Goal: Book appointment/travel/reservation

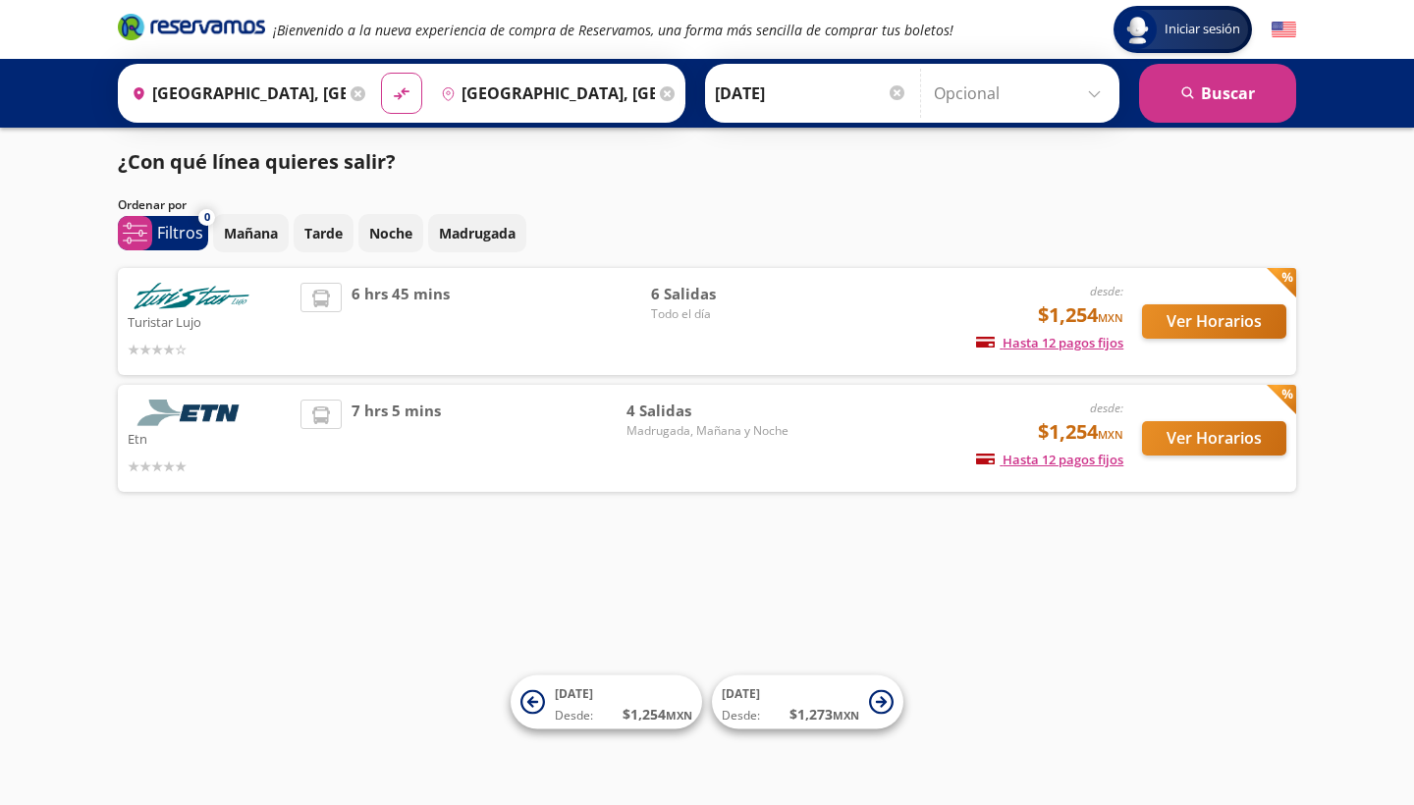
click at [1195, 445] on button "Ver Horarios" at bounding box center [1214, 438] width 144 height 34
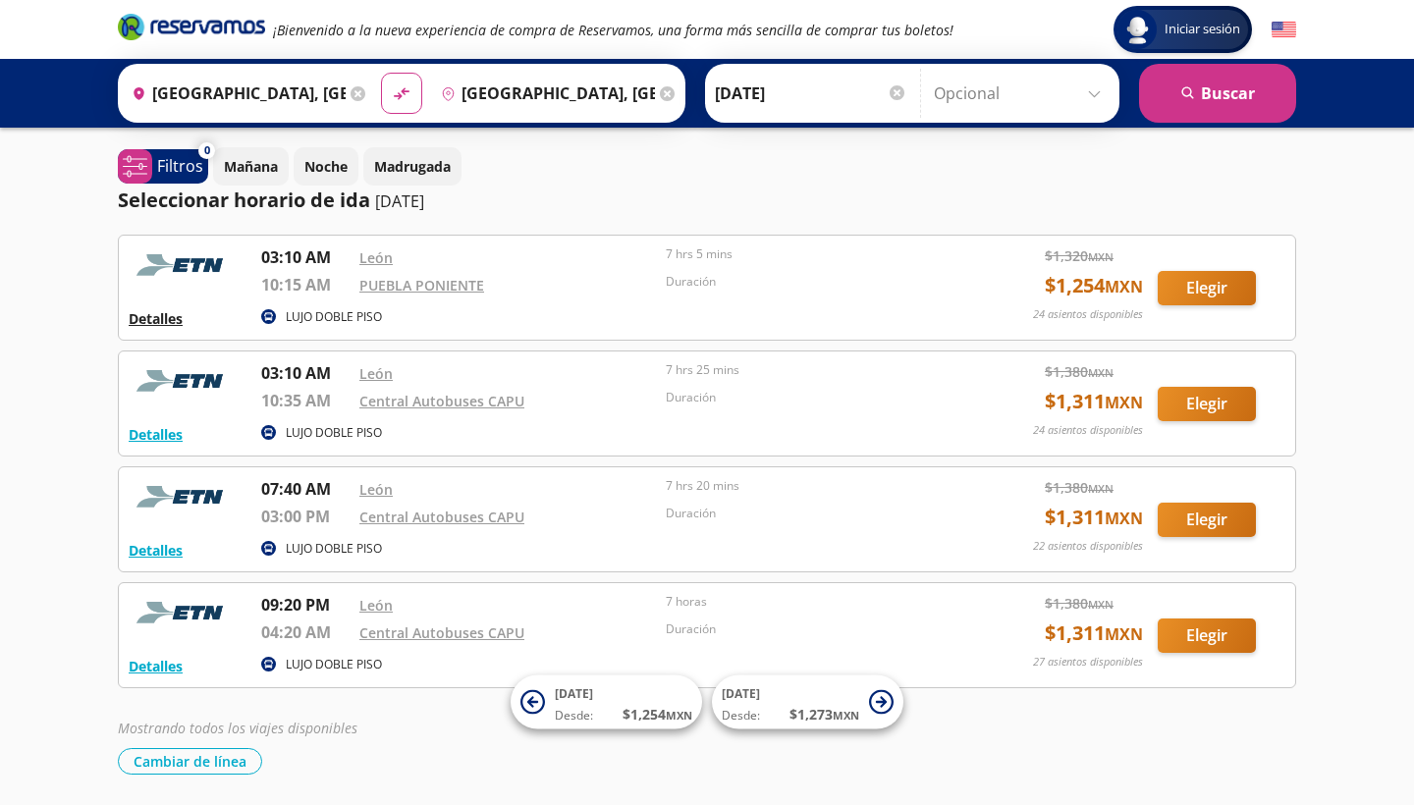
click at [167, 321] on button "Detalles" at bounding box center [156, 318] width 54 height 21
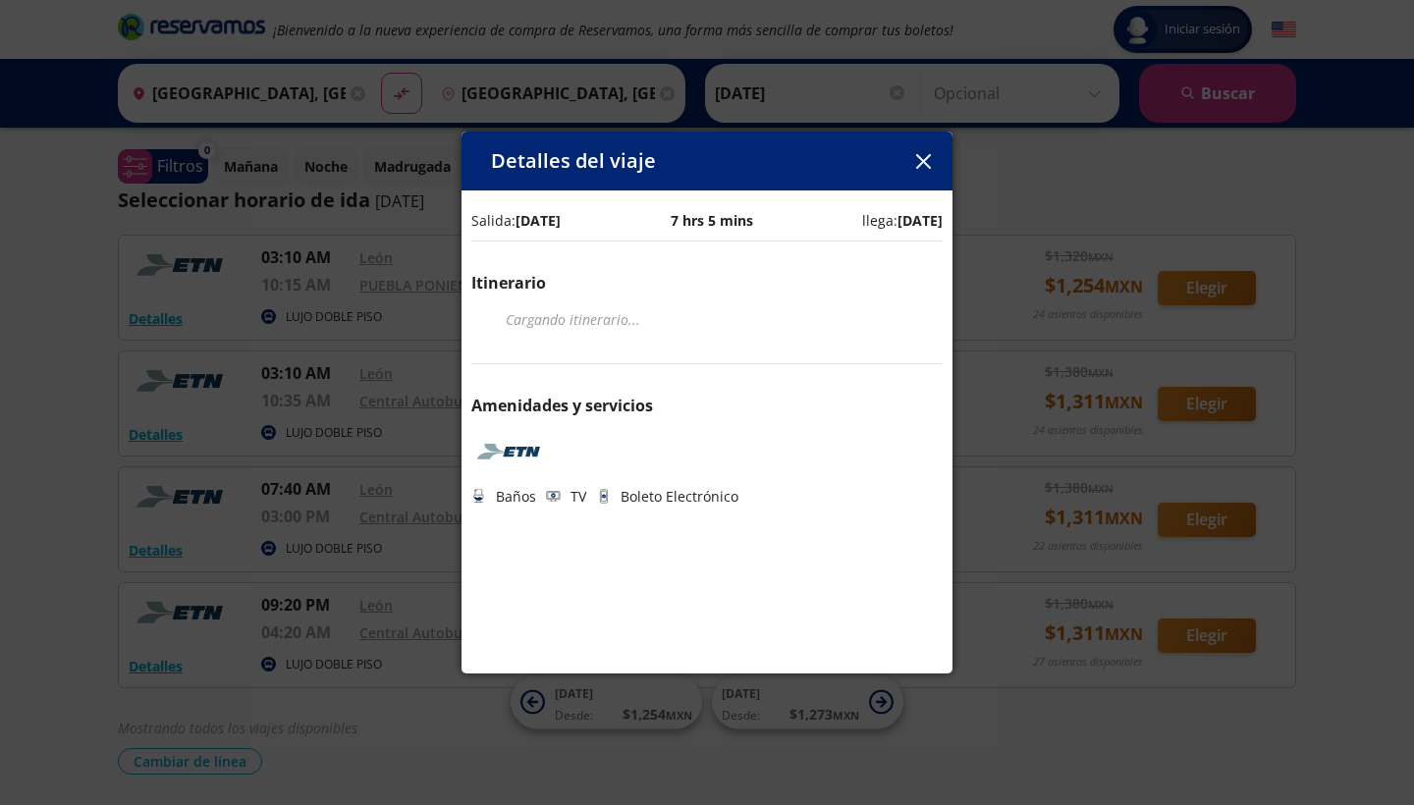
click at [925, 161] on icon "button" at bounding box center [923, 161] width 15 height 15
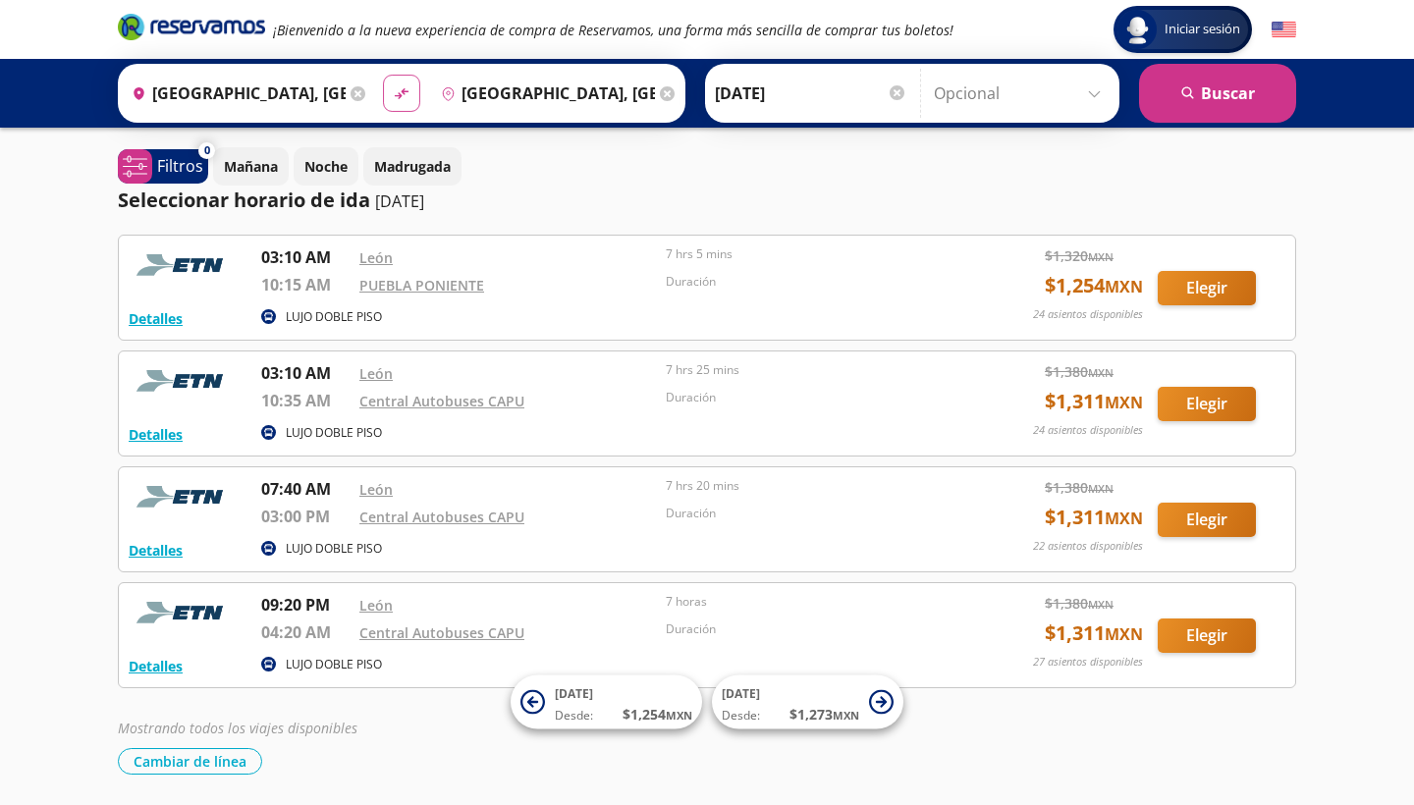
click at [411, 94] on icon "material-symbols:compare-arrows-rounded" at bounding box center [402, 93] width 18 height 19
type input "[GEOGRAPHIC_DATA], [GEOGRAPHIC_DATA]"
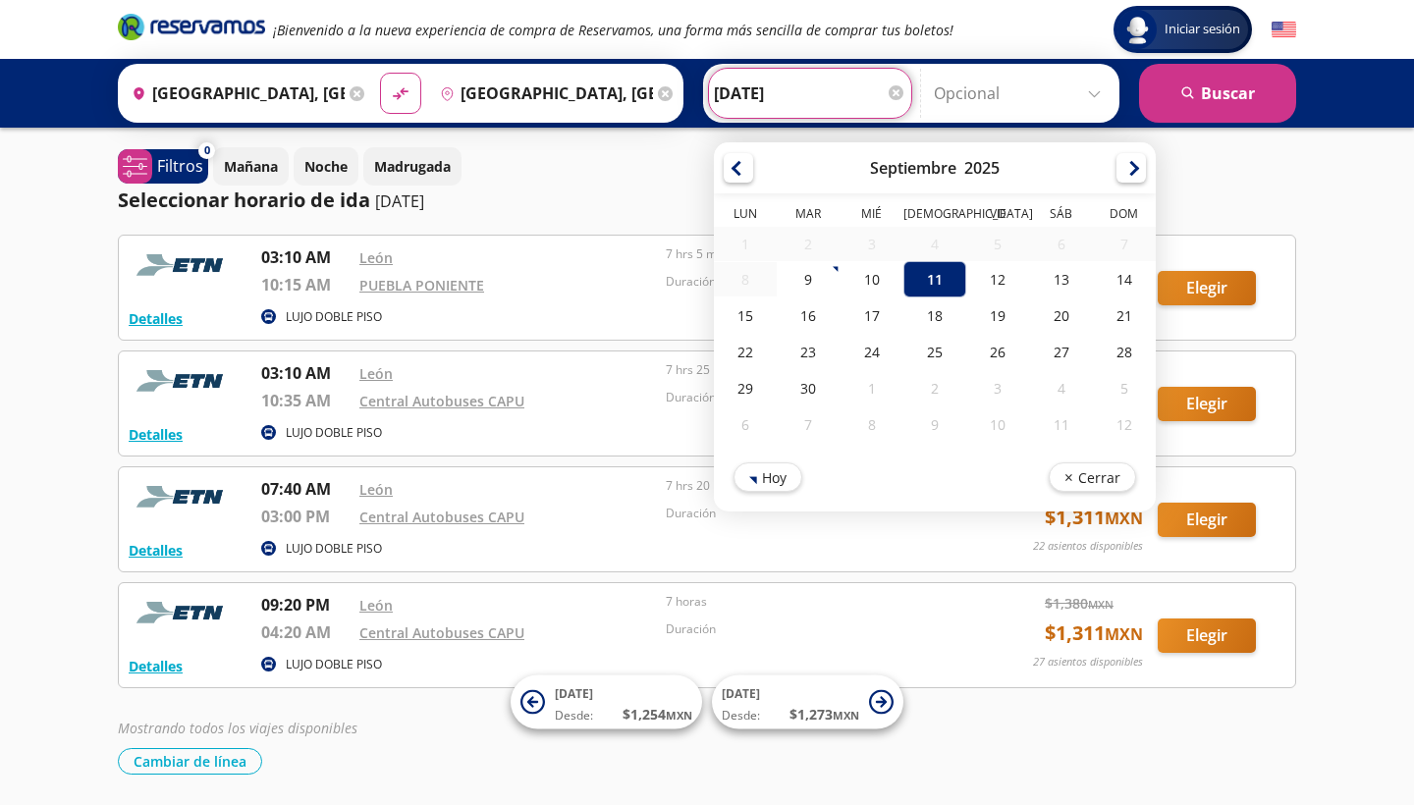
click at [832, 92] on input "[DATE]" at bounding box center [810, 93] width 192 height 49
click at [1014, 265] on div "12" at bounding box center [997, 279] width 63 height 36
type input "[DATE]"
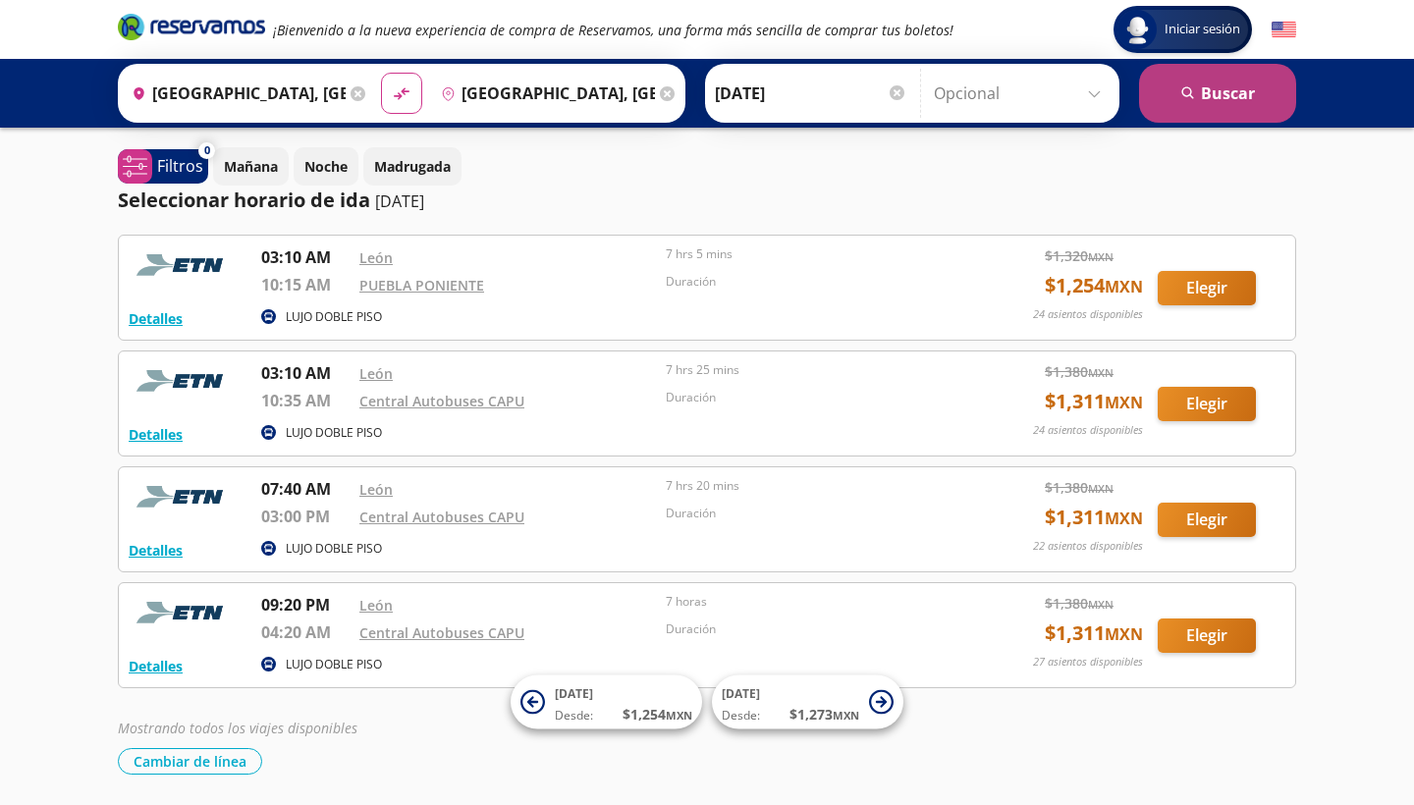
click at [1196, 99] on button "search [GEOGRAPHIC_DATA]" at bounding box center [1217, 93] width 157 height 59
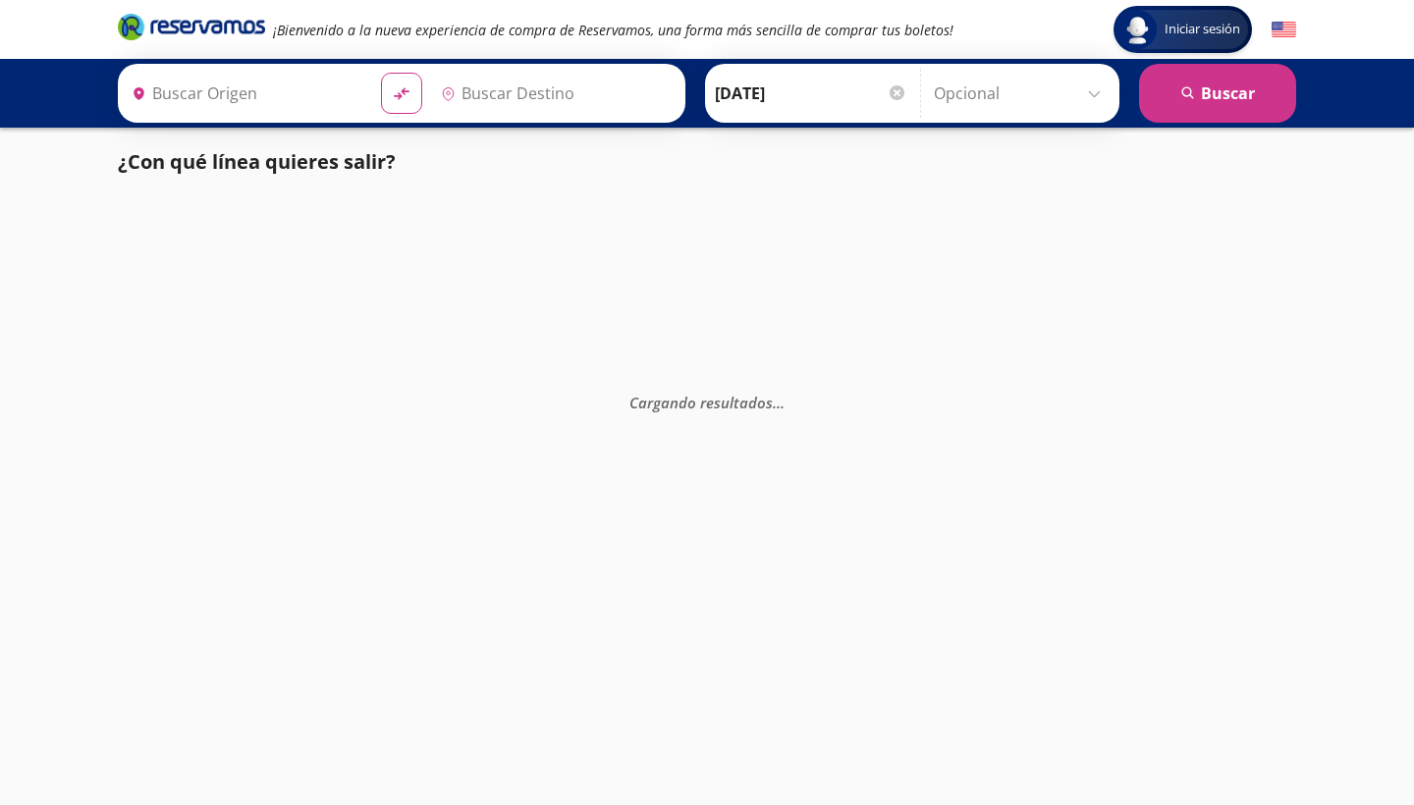
type input "[GEOGRAPHIC_DATA], [GEOGRAPHIC_DATA]"
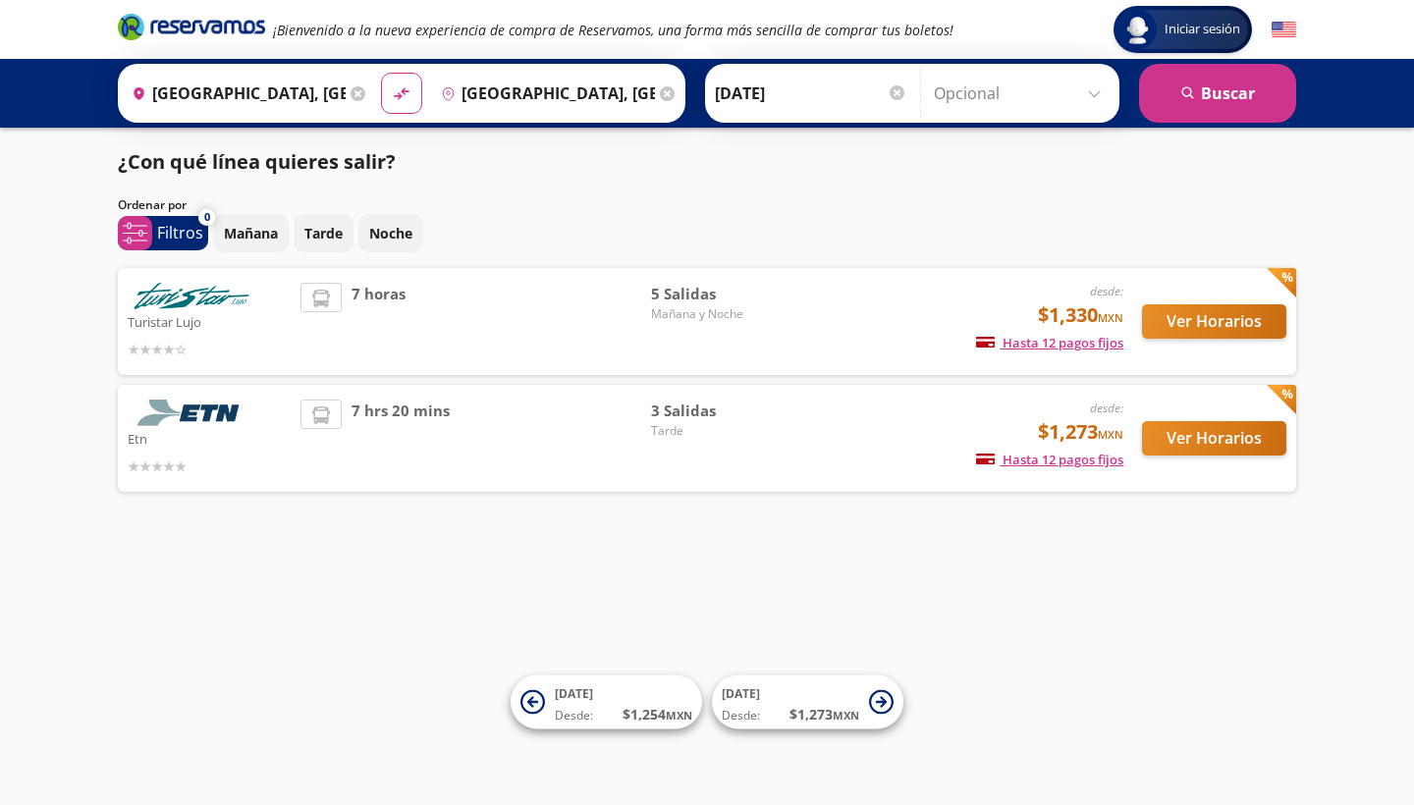
click at [1231, 319] on button "Ver Horarios" at bounding box center [1214, 321] width 144 height 34
click at [1209, 434] on button "Ver Horarios" at bounding box center [1214, 438] width 144 height 34
